Goal: Transaction & Acquisition: Subscribe to service/newsletter

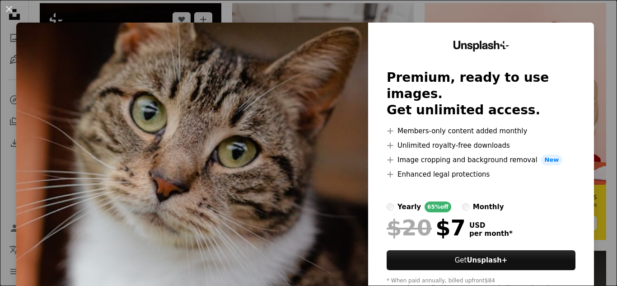
scroll to position [419, 0]
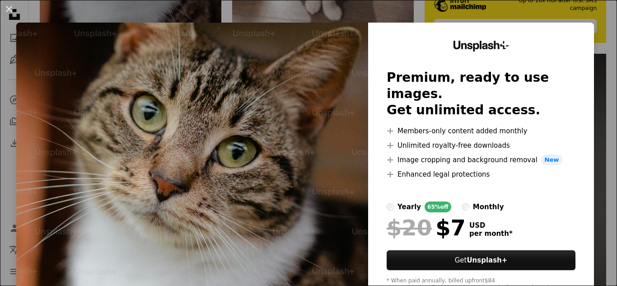
click at [397, 201] on label "yearly 65% off" at bounding box center [419, 206] width 65 height 11
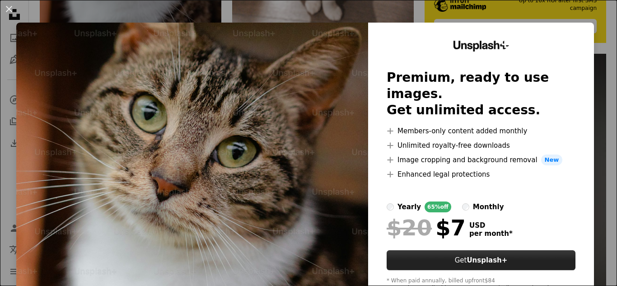
click at [416, 250] on button "Get Unsplash+" at bounding box center [481, 260] width 189 height 20
